Goal: Task Accomplishment & Management: Manage account settings

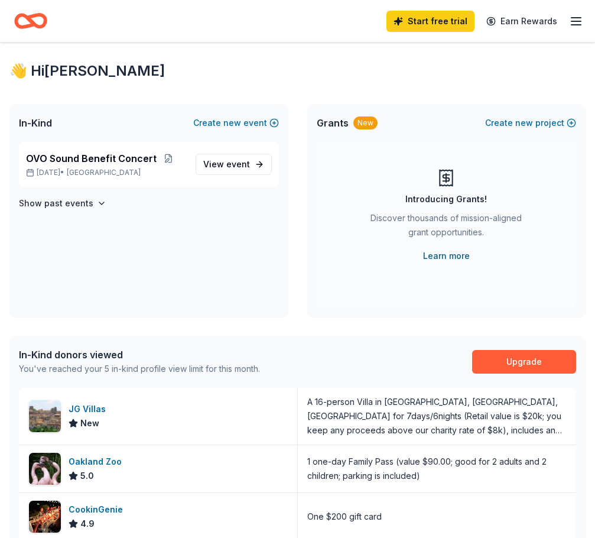
click at [466, 255] on link "Learn more" at bounding box center [446, 256] width 47 height 14
click at [577, 18] on line "button" at bounding box center [575, 18] width 9 height 0
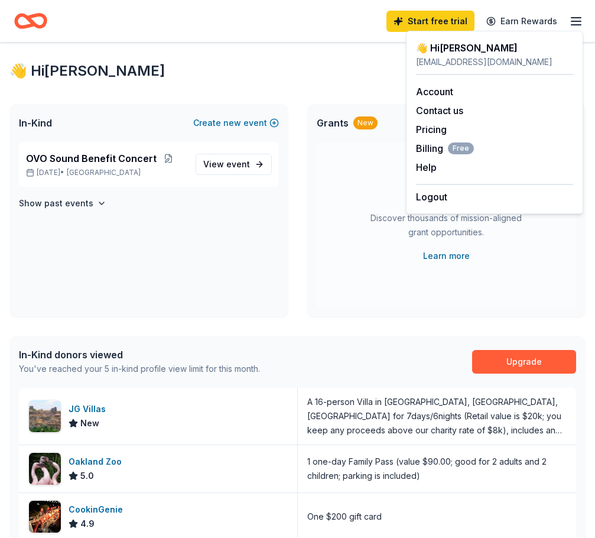
click at [477, 191] on div "Logout" at bounding box center [494, 194] width 157 height 20
click at [446, 196] on button "Logout" at bounding box center [431, 197] width 31 height 14
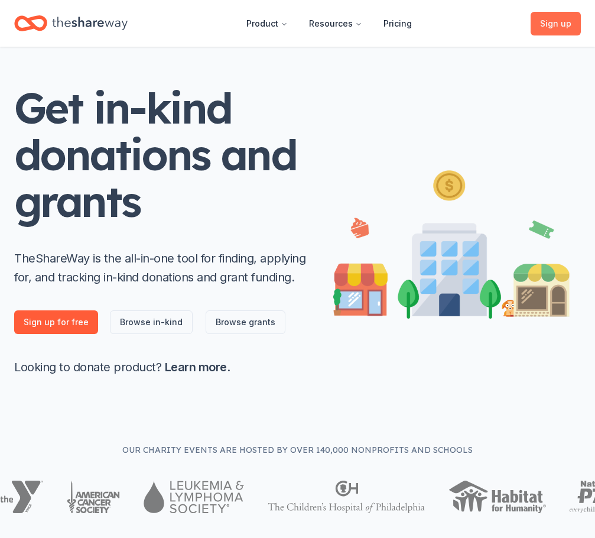
click at [554, 21] on span "Sign up , free" at bounding box center [555, 24] width 31 height 14
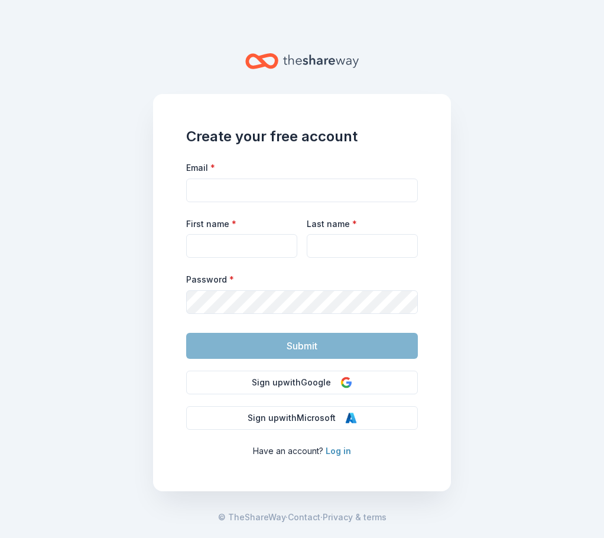
click at [340, 447] on link "Log in" at bounding box center [338, 451] width 25 height 10
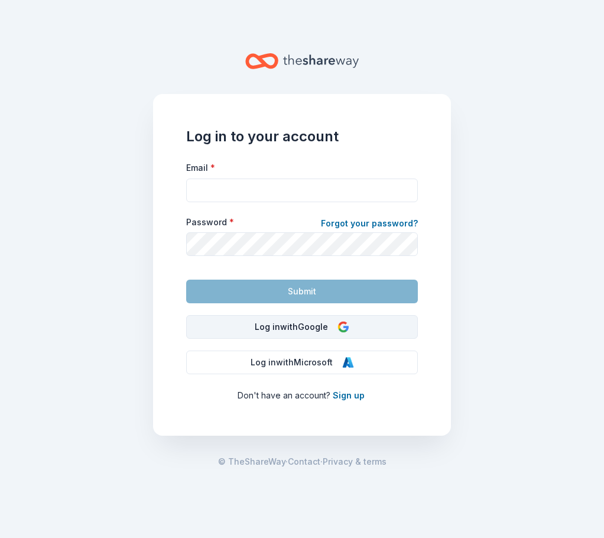
click at [306, 324] on button "Log in with Google" at bounding box center [302, 327] width 232 height 24
